Goal: Navigation & Orientation: Understand site structure

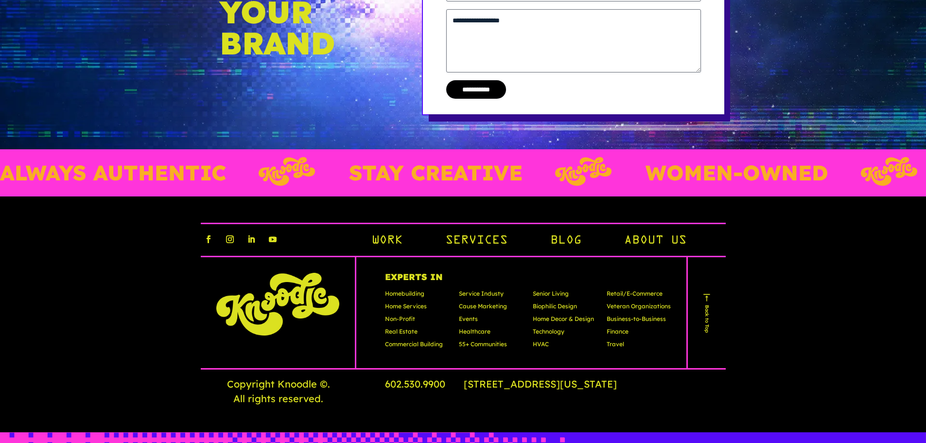
click at [396, 233] on link "Work" at bounding box center [386, 241] width 31 height 17
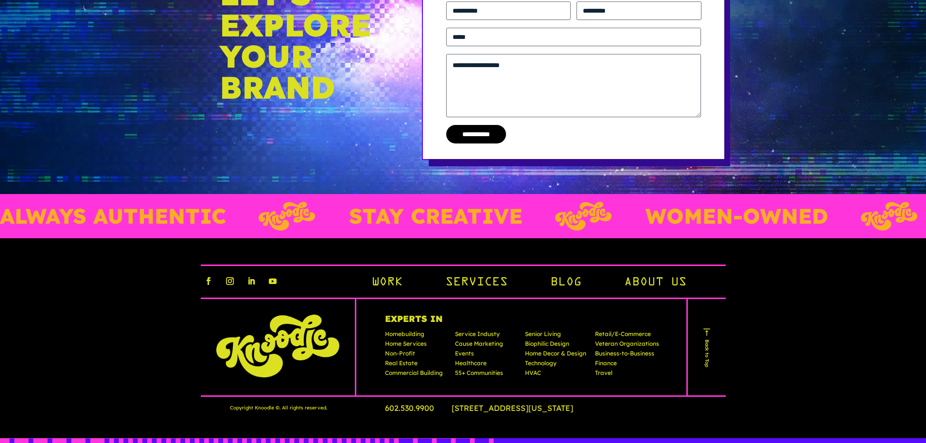
scroll to position [4091, 0]
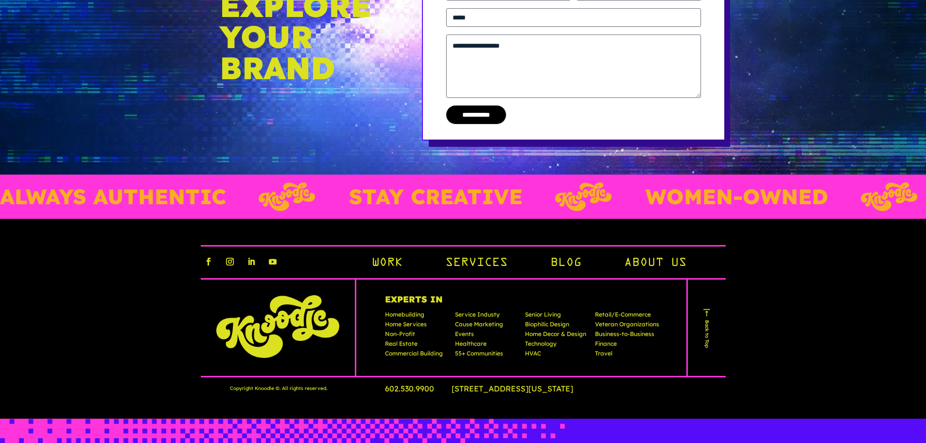
click at [482, 258] on link "Services" at bounding box center [476, 263] width 62 height 17
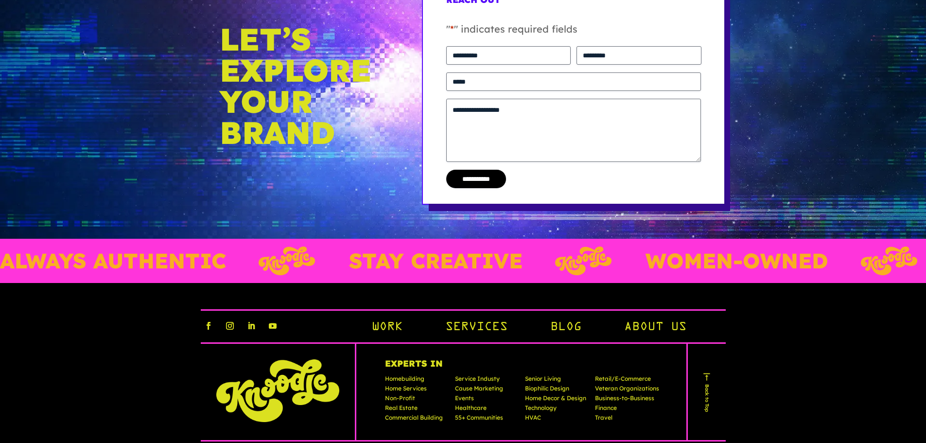
scroll to position [809, 0]
